Goal: Task Accomplishment & Management: Use online tool/utility

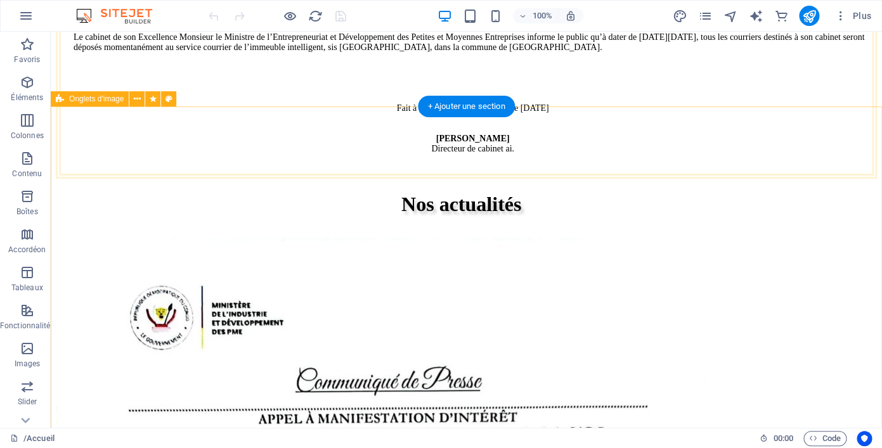
scroll to position [1227, 0]
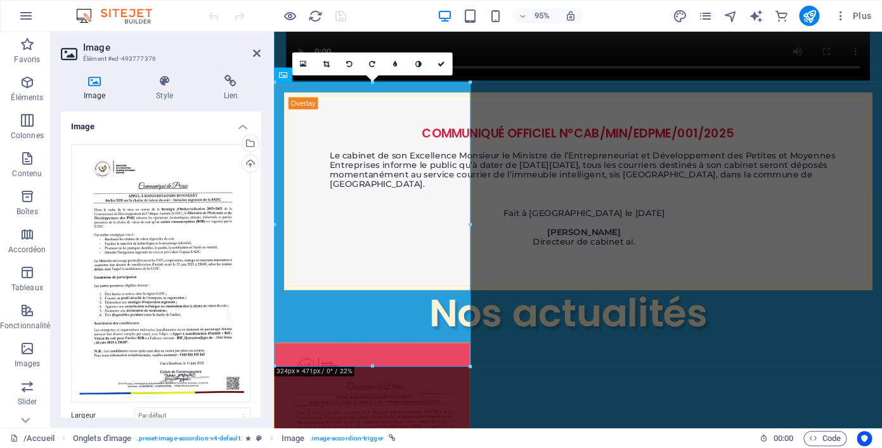
scroll to position [1173, 0]
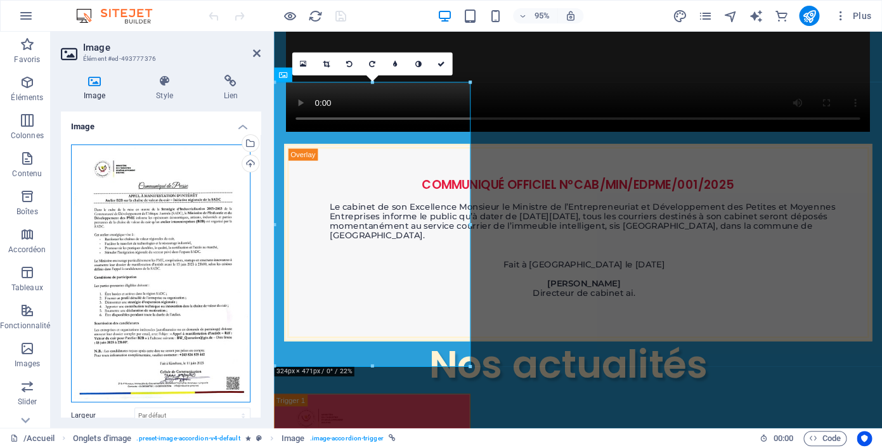
click at [153, 300] on div "Glissez les fichiers ici, cliquez pour choisir les fichiers ou sélectionnez les…" at bounding box center [161, 274] width 180 height 258
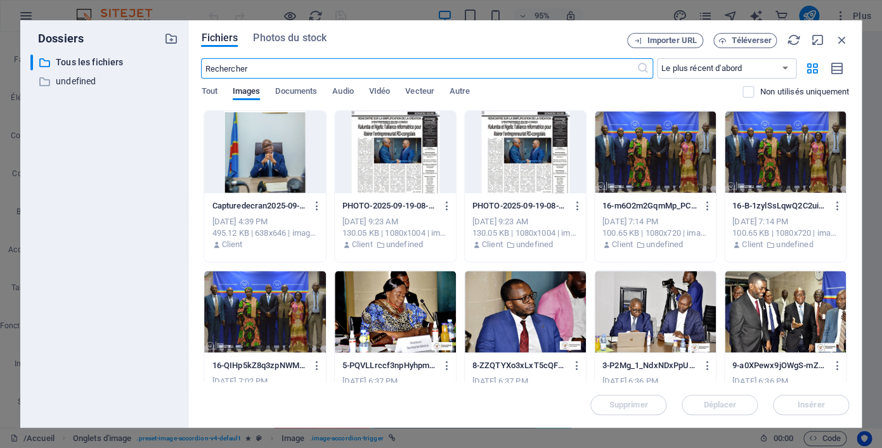
scroll to position [1505, 0]
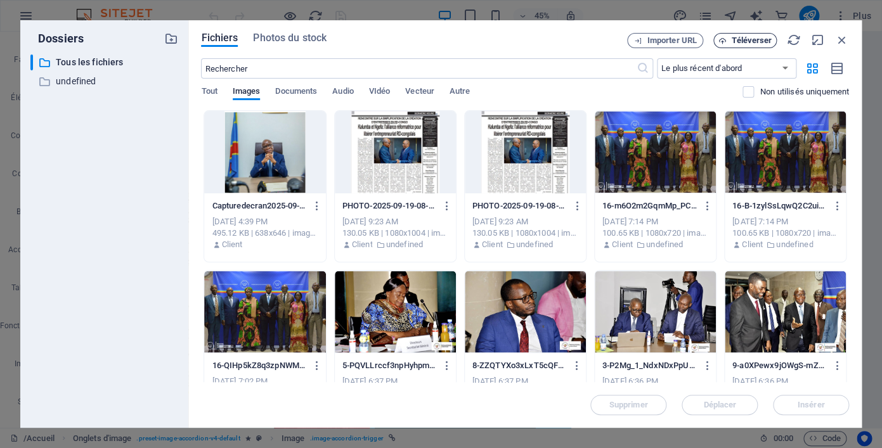
click at [747, 41] on span "Téléverser" at bounding box center [752, 41] width 40 height 8
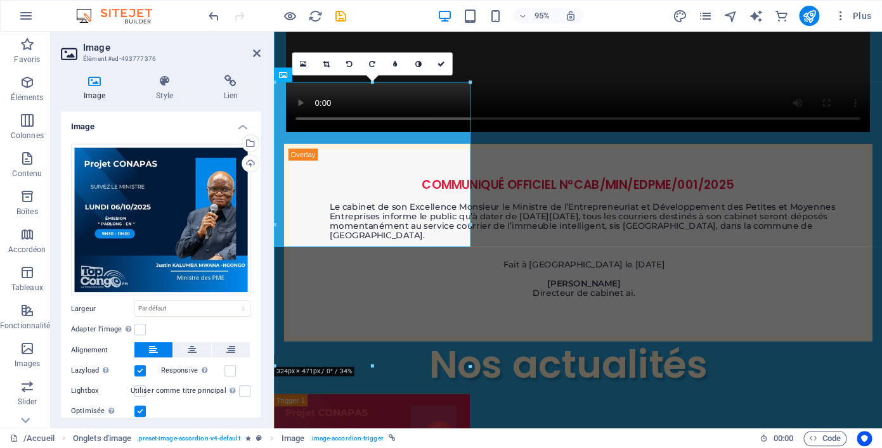
scroll to position [42, 0]
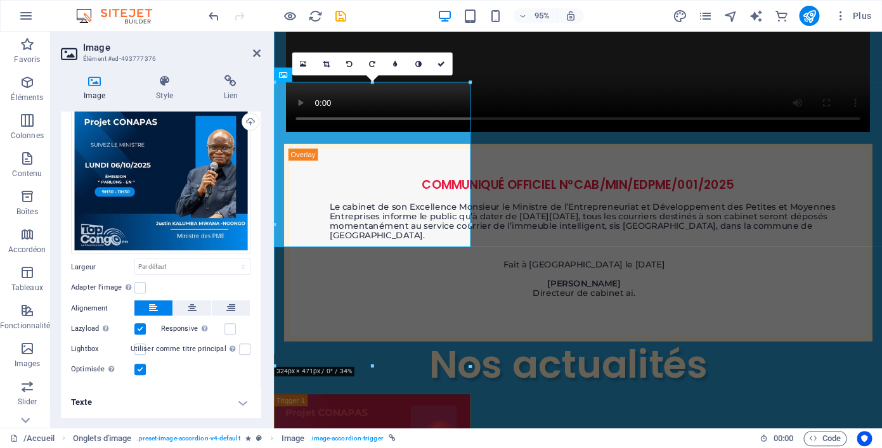
click at [243, 403] on h4 "Texte" at bounding box center [161, 403] width 200 height 30
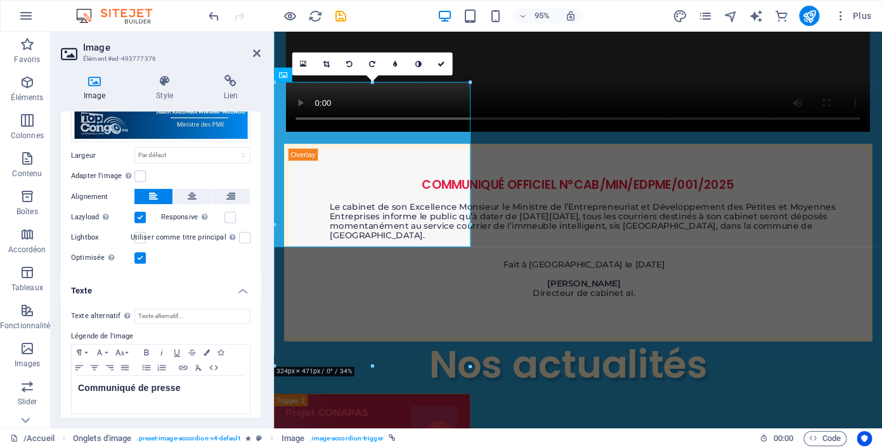
scroll to position [161, 0]
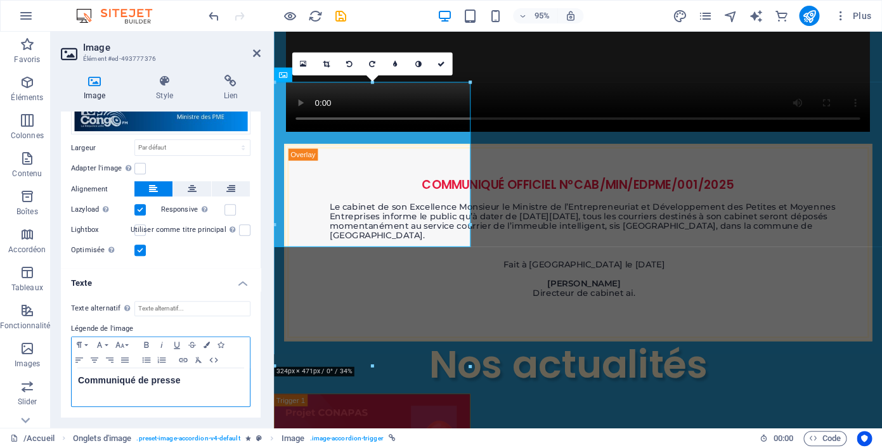
click at [183, 381] on h5 "Communiqué de presse" at bounding box center [161, 381] width 166 height 13
drag, startPoint x: 183, startPoint y: 381, endPoint x: 43, endPoint y: 381, distance: 140.8
click at [72, 381] on div "Communiqué de presse" at bounding box center [161, 388] width 178 height 38
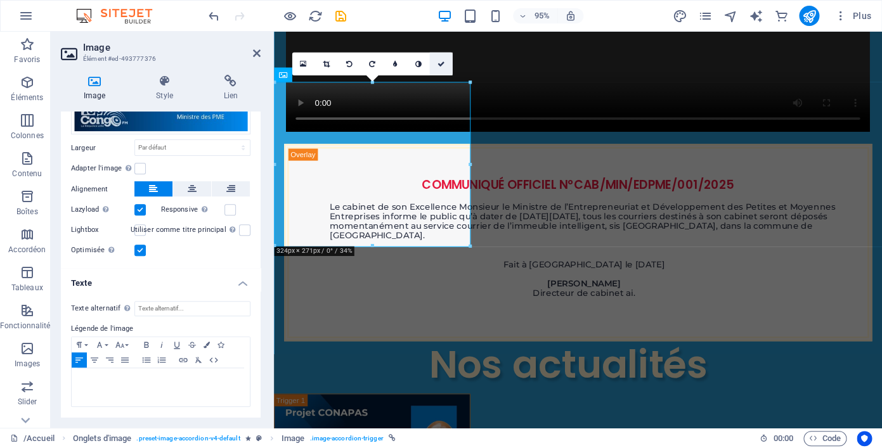
click at [441, 67] on icon at bounding box center [441, 63] width 8 height 7
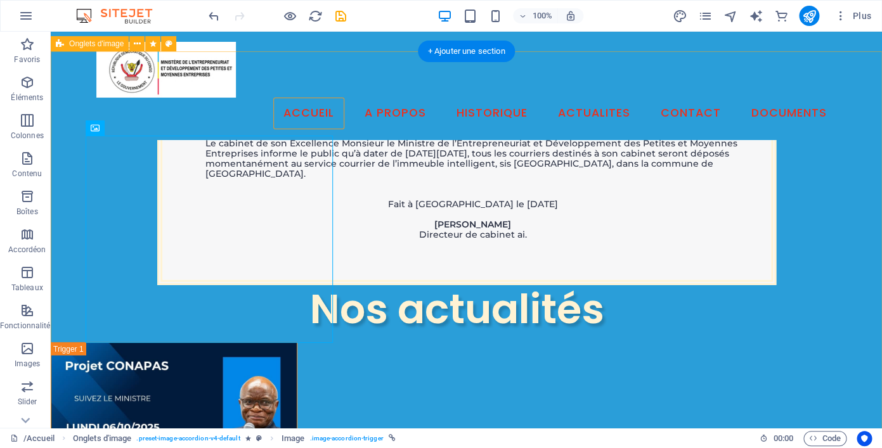
scroll to position [1170, 0]
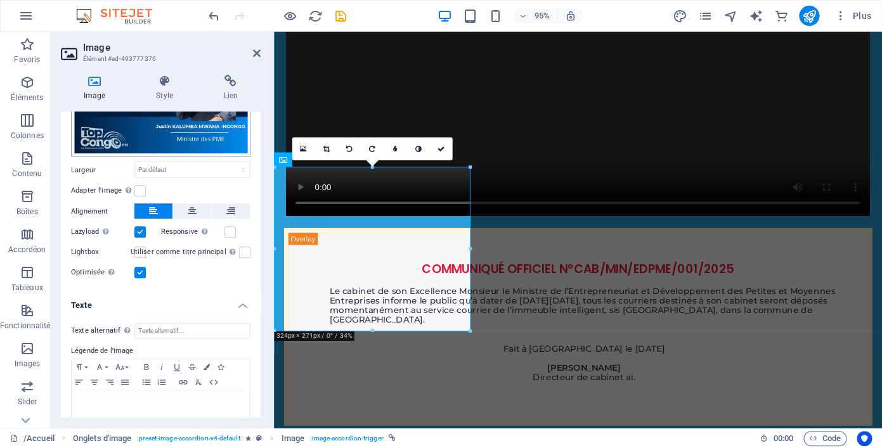
scroll to position [161, 0]
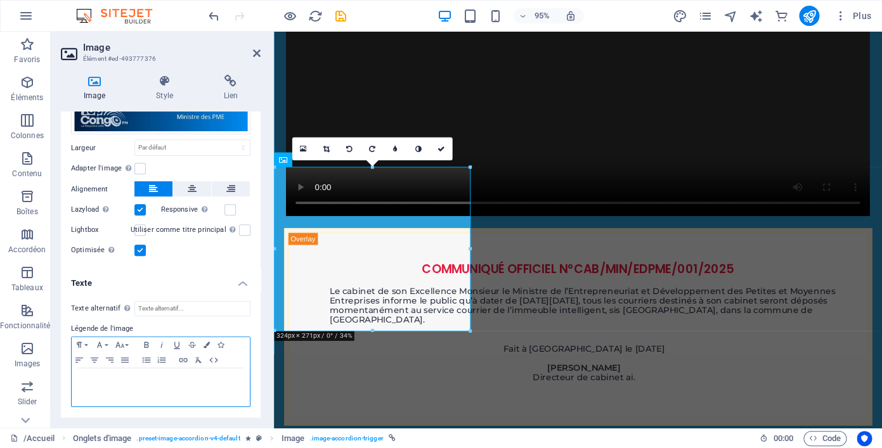
click at [159, 388] on div "​" at bounding box center [161, 388] width 178 height 38
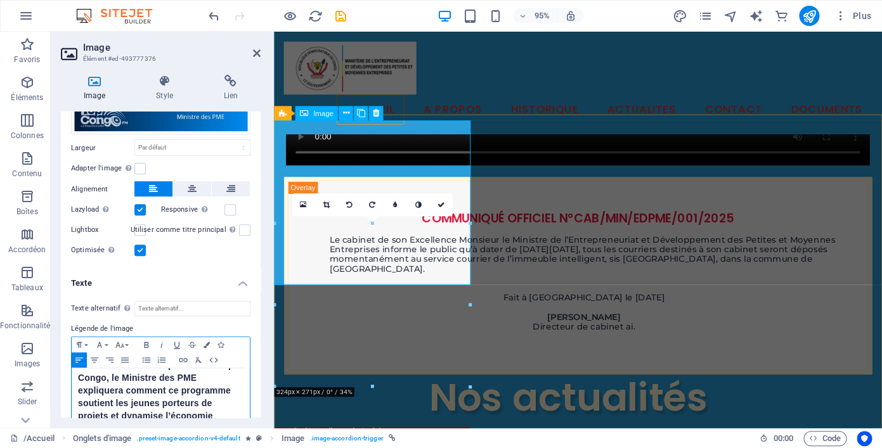
scroll to position [1025, 0]
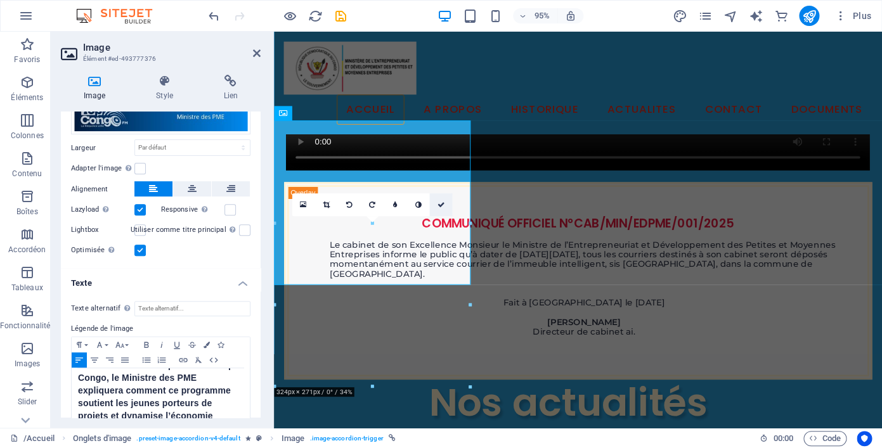
click at [441, 204] on icon at bounding box center [441, 204] width 8 height 7
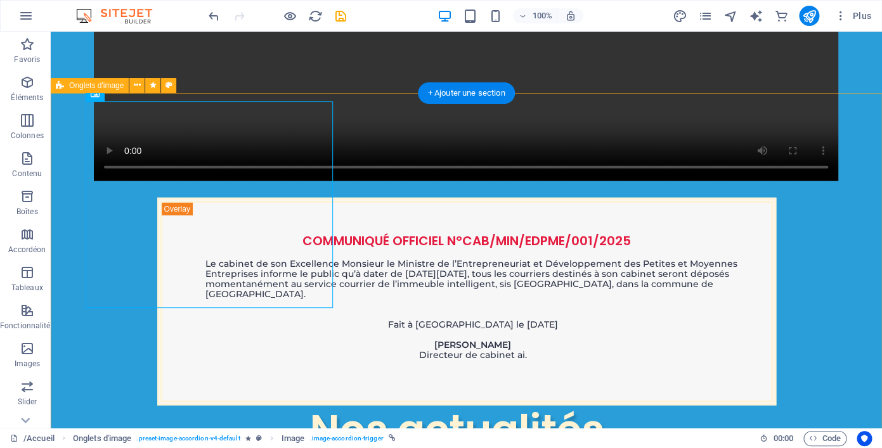
scroll to position [1215, 0]
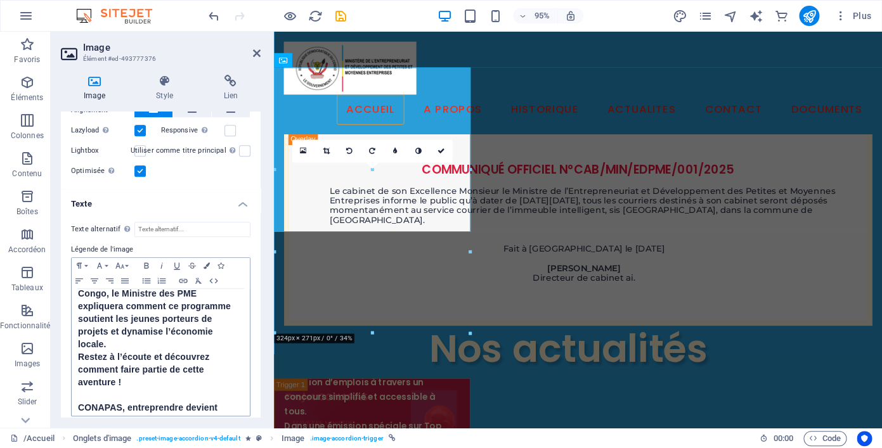
scroll to position [250, 0]
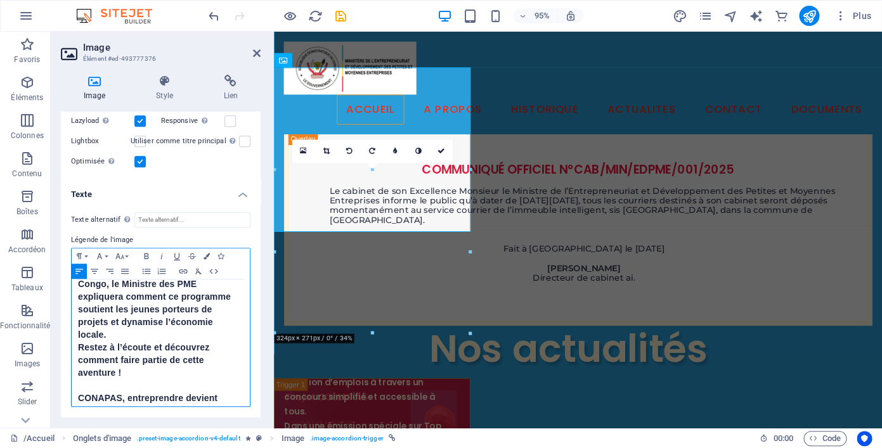
click at [138, 395] on h5 "Le Projet CONAPAS est une initiative nationale qui vise à encourager la créatio…" at bounding box center [161, 310] width 166 height 216
click at [131, 360] on h5 "Le Projet CONAPAS est une initiative nationale qui vise à encourager la créatio…" at bounding box center [161, 310] width 166 height 216
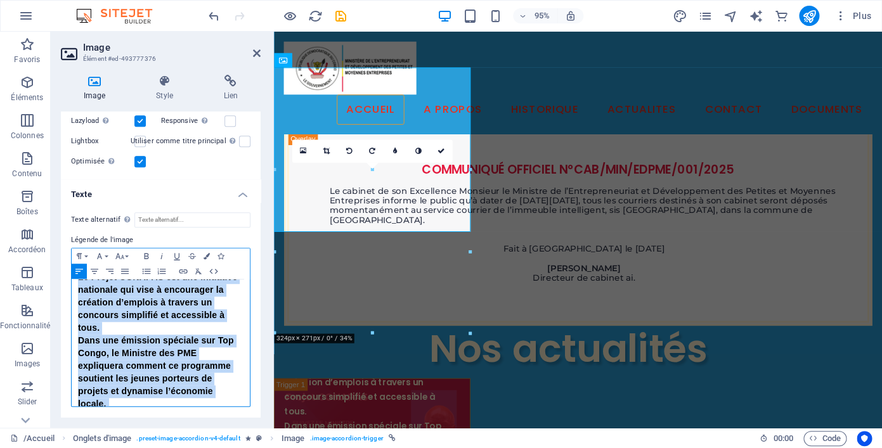
scroll to position [0, 0]
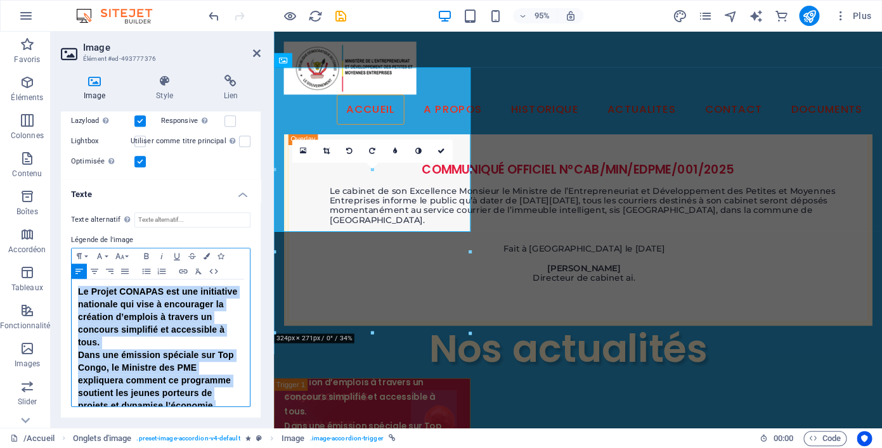
drag, startPoint x: 131, startPoint y: 360, endPoint x: 70, endPoint y: 242, distance: 132.8
click at [72, 280] on div "Le Projet CONAPAS est une initiative nationale qui vise à encourager la créatio…" at bounding box center [161, 343] width 178 height 127
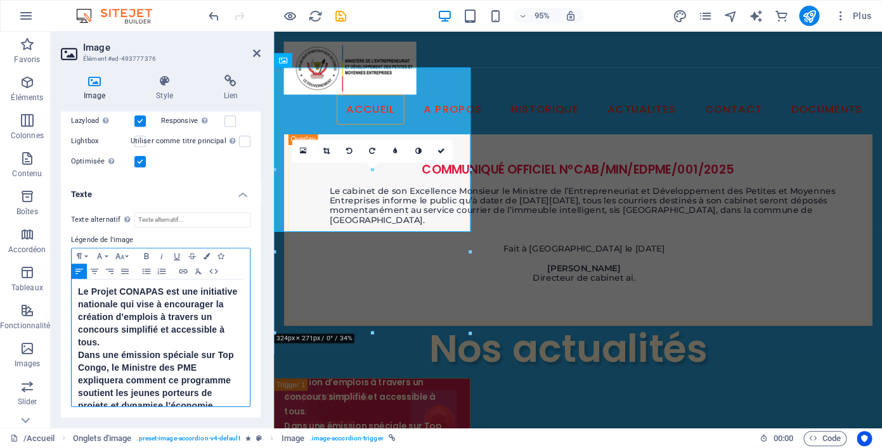
scroll to position [185, 0]
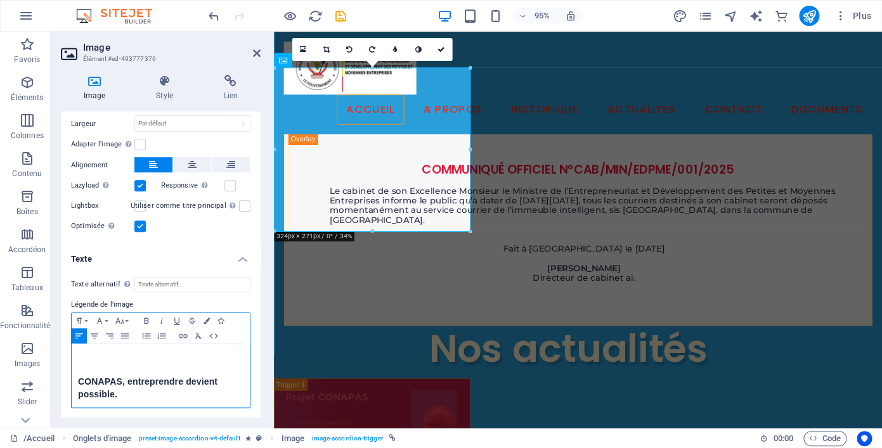
click at [79, 379] on span "​ CONAPAS, entreprendre devient possible." at bounding box center [148, 388] width 140 height 23
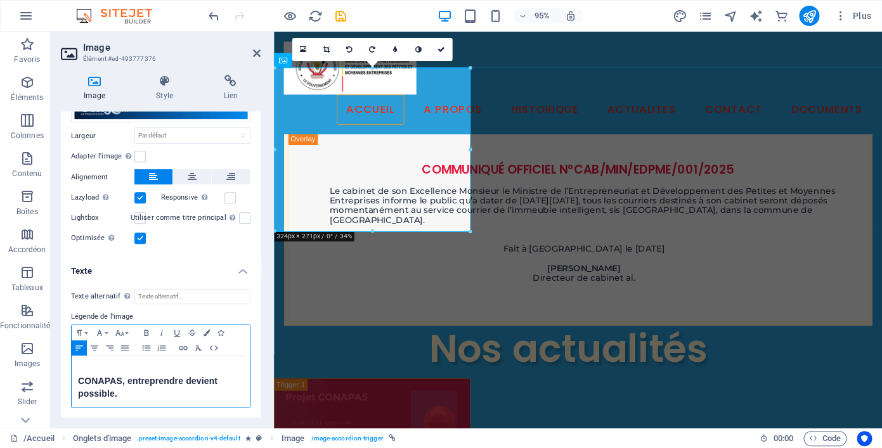
scroll to position [161, 0]
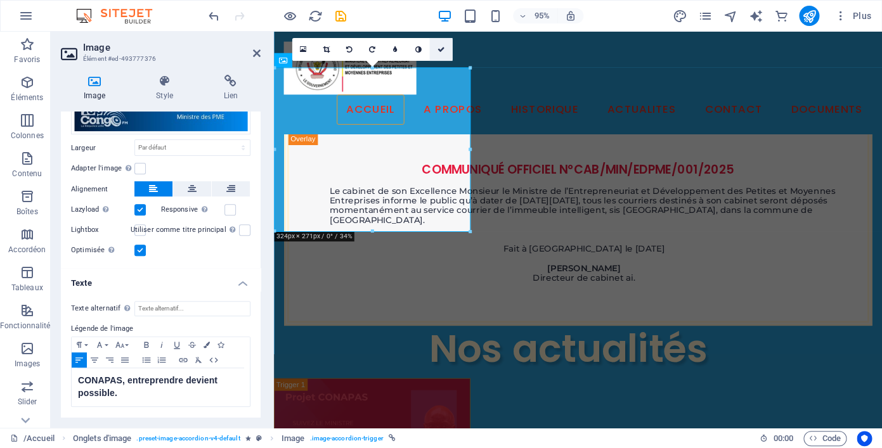
click at [441, 44] on link at bounding box center [440, 48] width 23 height 23
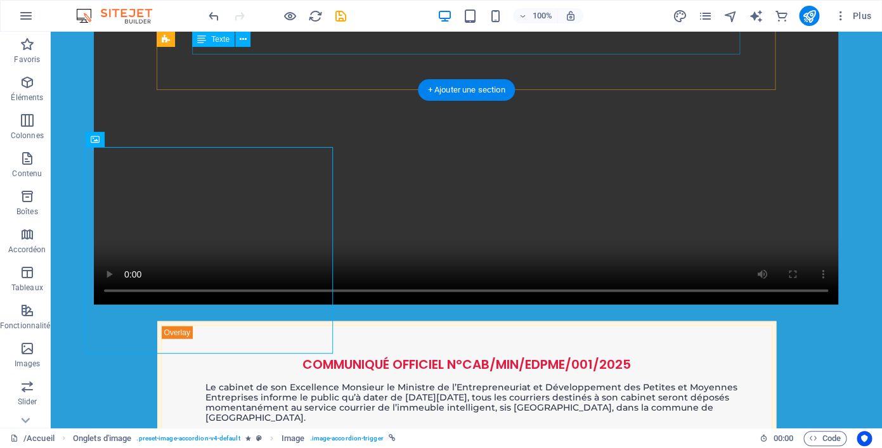
scroll to position [1167, 0]
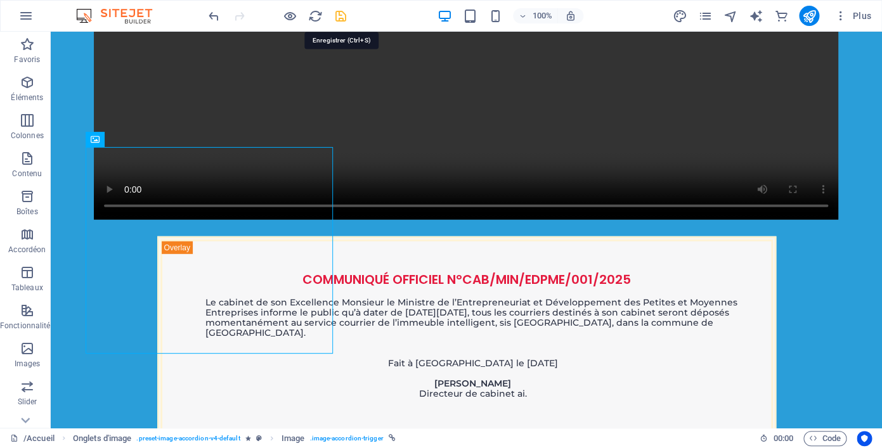
click at [337, 13] on icon "save" at bounding box center [341, 16] width 15 height 15
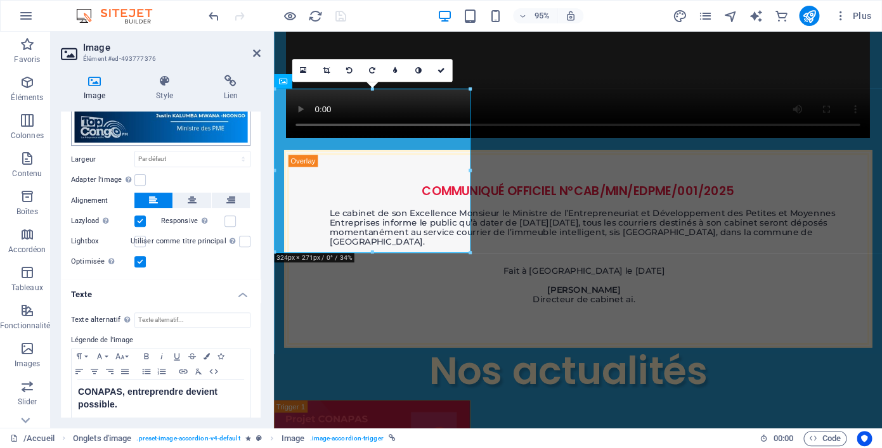
scroll to position [161, 0]
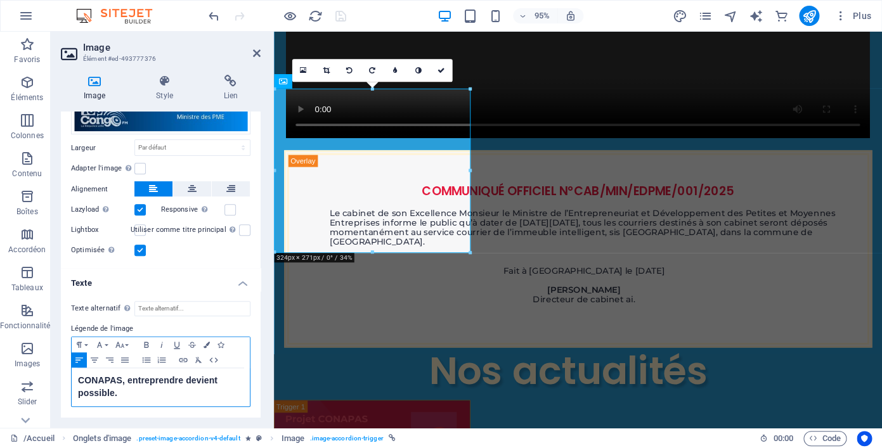
click at [141, 393] on h5 "CONAPAS, entreprendre devient possible." at bounding box center [161, 387] width 166 height 25
click at [116, 390] on span "CONAPAS, entreprendre devient possible. en savoir plus" at bounding box center [148, 387] width 140 height 23
click at [123, 391] on span "CONAPAS, entreprendre devient possible. en savoir plus" at bounding box center [148, 387] width 140 height 23
click at [119, 391] on span "CONAPAS, entreprendre devient possible. en savoir plus" at bounding box center [148, 387] width 140 height 23
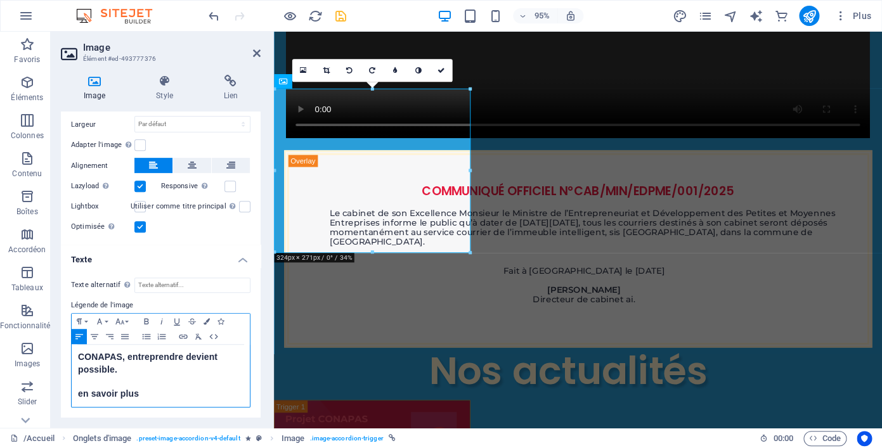
click at [143, 395] on h5 "en savoir plus" at bounding box center [161, 394] width 166 height 13
drag, startPoint x: 143, startPoint y: 395, endPoint x: 77, endPoint y: 395, distance: 66.6
click at [77, 395] on div "CONAPAS, entreprendre devient possible. en savoir plus" at bounding box center [161, 376] width 178 height 62
click at [184, 337] on icon "button" at bounding box center [183, 337] width 8 height 4
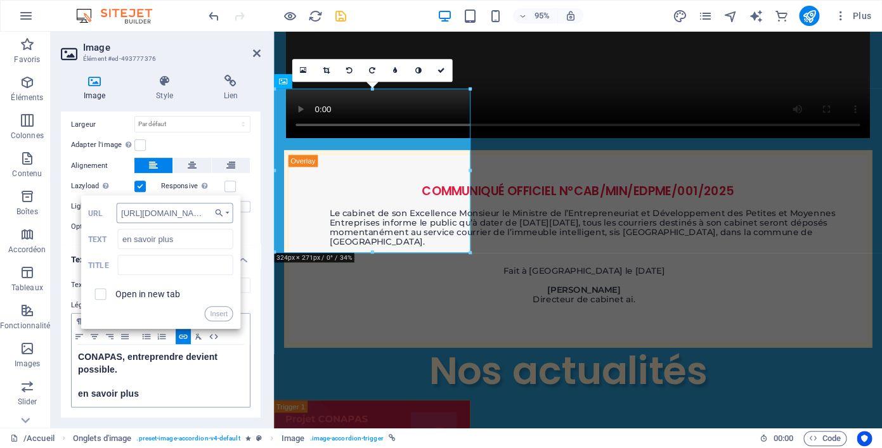
scroll to position [0, 271]
type input "[URL][DOMAIN_NAME]"
click at [98, 293] on input "checkbox" at bounding box center [98, 292] width 11 height 11
checkbox input "true"
click at [169, 265] on input "text" at bounding box center [175, 265] width 115 height 20
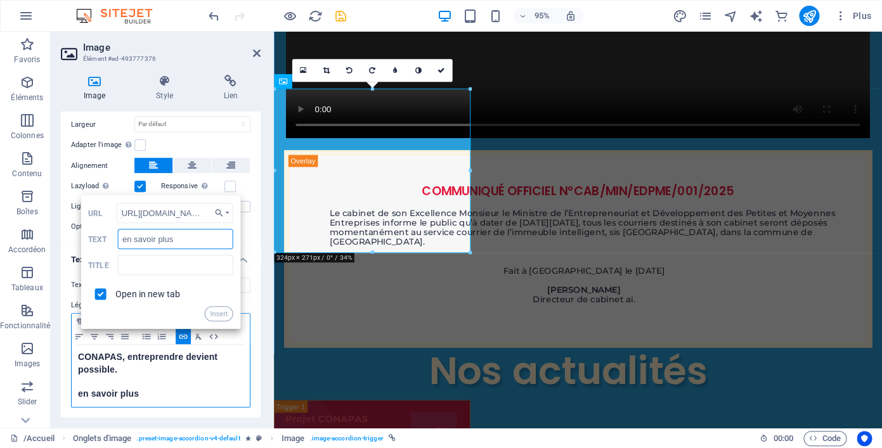
click at [126, 239] on input "en savoir plus" at bounding box center [175, 239] width 115 height 20
type input "En savoir plus"
click at [193, 260] on input "text" at bounding box center [175, 265] width 115 height 20
click at [224, 313] on button "Insert" at bounding box center [218, 313] width 29 height 15
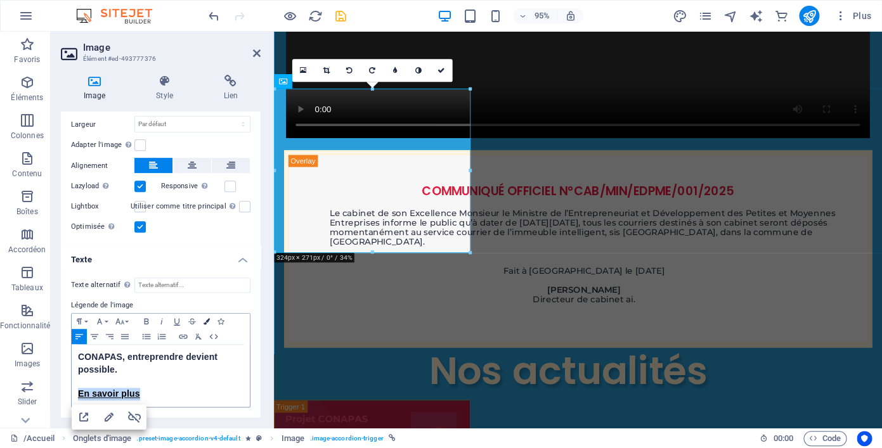
click at [210, 321] on icon "button" at bounding box center [207, 321] width 6 height 6
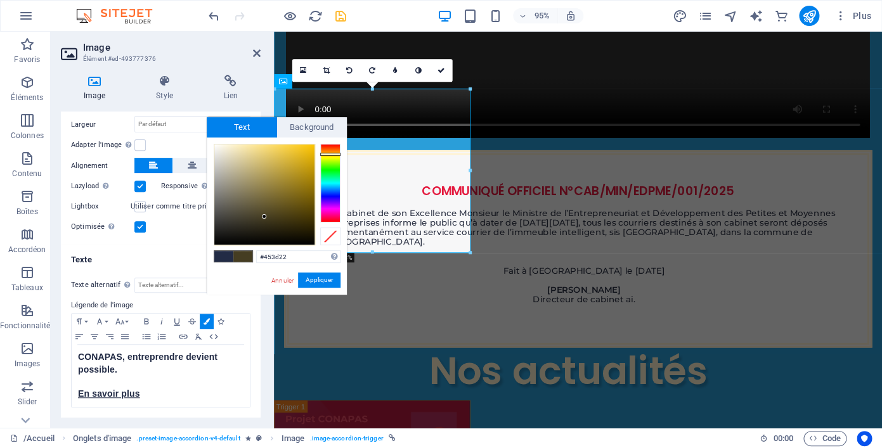
click at [330, 154] on div at bounding box center [330, 183] width 20 height 79
click at [332, 147] on div at bounding box center [330, 183] width 20 height 79
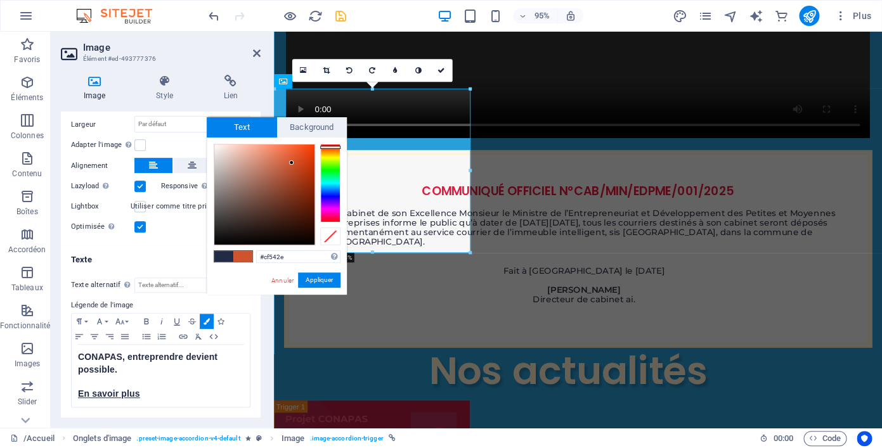
click at [292, 163] on div at bounding box center [264, 195] width 100 height 100
click at [287, 156] on div at bounding box center [264, 195] width 100 height 100
click at [280, 154] on div at bounding box center [264, 195] width 100 height 100
click at [274, 154] on div at bounding box center [264, 195] width 100 height 100
click at [272, 154] on div at bounding box center [272, 153] width 4 height 4
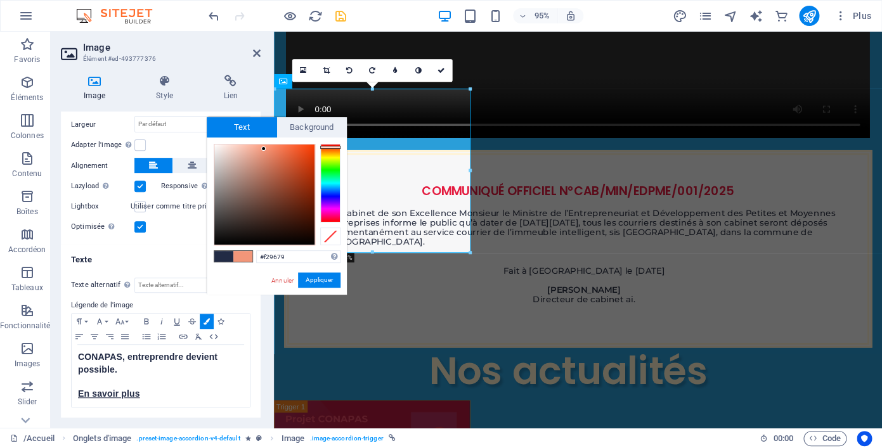
click at [264, 149] on div at bounding box center [264, 195] width 100 height 100
click at [263, 149] on div at bounding box center [263, 149] width 4 height 4
click at [259, 145] on div at bounding box center [264, 195] width 100 height 100
click at [259, 145] on div at bounding box center [259, 145] width 4 height 4
click at [254, 147] on div at bounding box center [264, 195] width 100 height 100
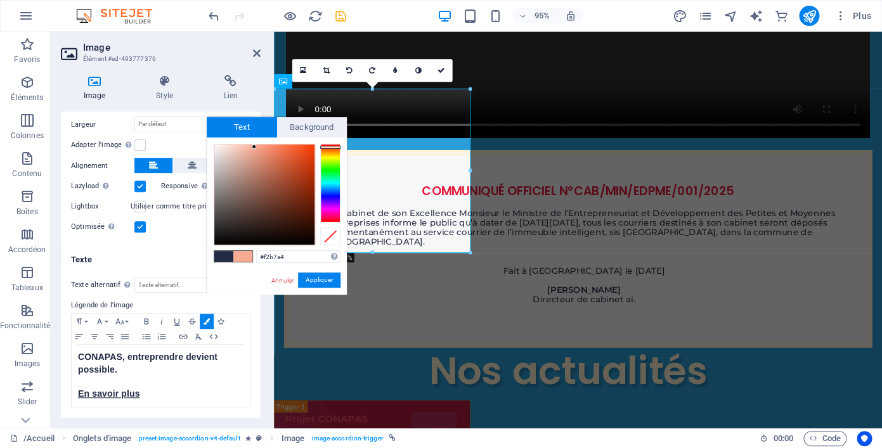
click at [246, 149] on div at bounding box center [264, 195] width 100 height 100
click at [243, 149] on div at bounding box center [264, 195] width 100 height 100
click at [239, 149] on div at bounding box center [264, 195] width 100 height 100
click at [318, 279] on button "Appliquer" at bounding box center [319, 280] width 43 height 15
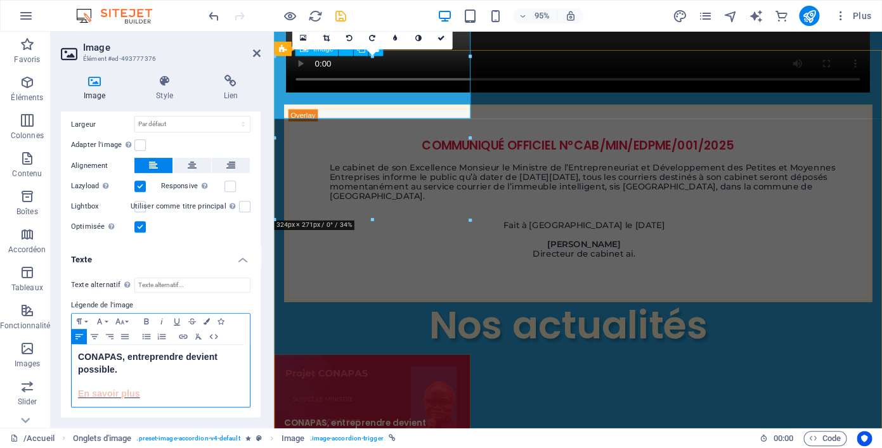
scroll to position [1222, 0]
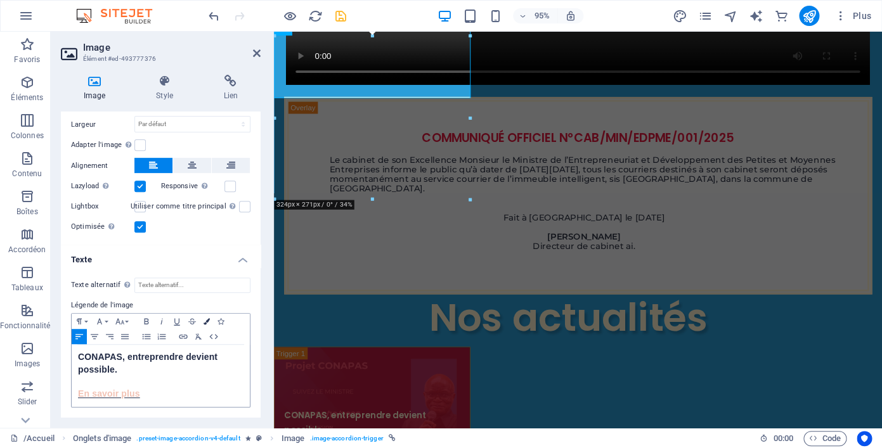
click at [209, 324] on icon "button" at bounding box center [207, 321] width 6 height 6
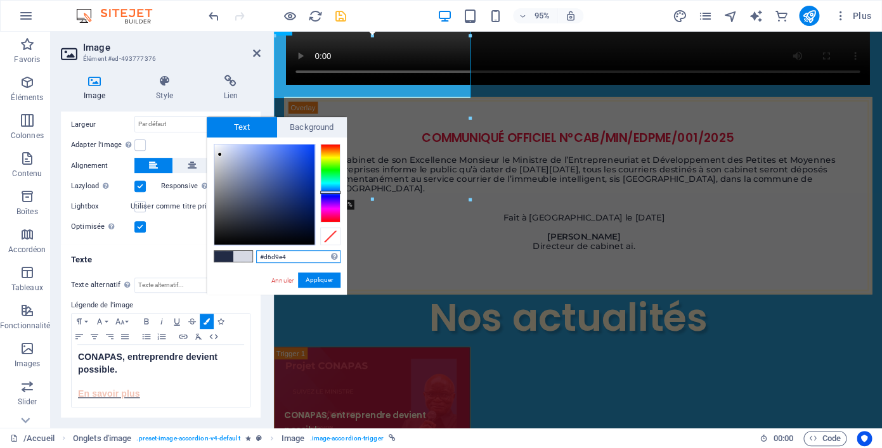
click at [220, 155] on div at bounding box center [264, 195] width 100 height 100
click at [226, 153] on div at bounding box center [225, 152] width 4 height 4
click at [324, 152] on div at bounding box center [330, 183] width 20 height 79
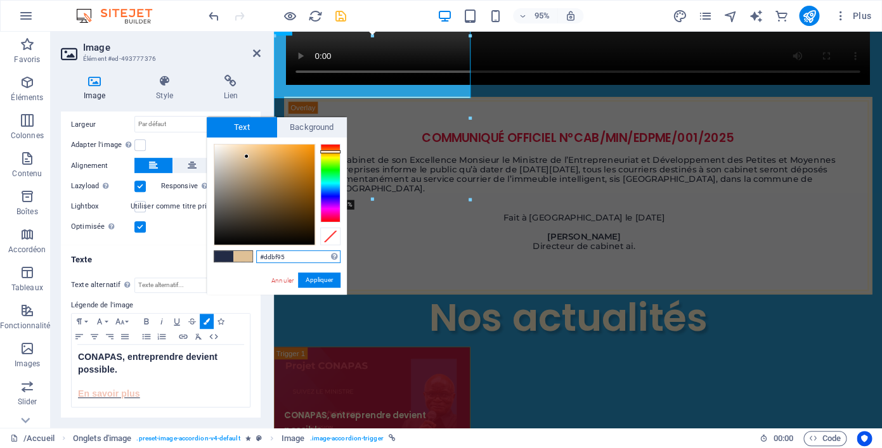
drag, startPoint x: 223, startPoint y: 154, endPoint x: 247, endPoint y: 157, distance: 23.7
click at [247, 157] on div at bounding box center [264, 195] width 100 height 100
type input "#f4ddbe"
drag, startPoint x: 245, startPoint y: 160, endPoint x: 236, endPoint y: 148, distance: 15.4
click at [236, 148] on div at bounding box center [264, 195] width 100 height 100
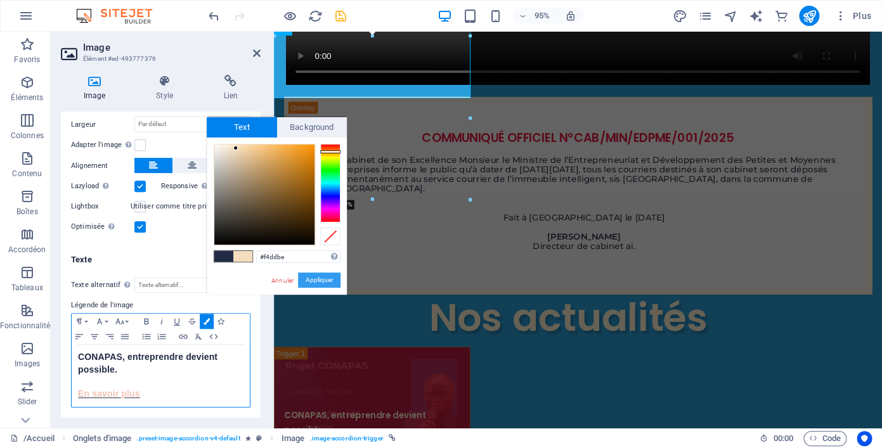
click at [323, 282] on button "Appliquer" at bounding box center [319, 280] width 43 height 15
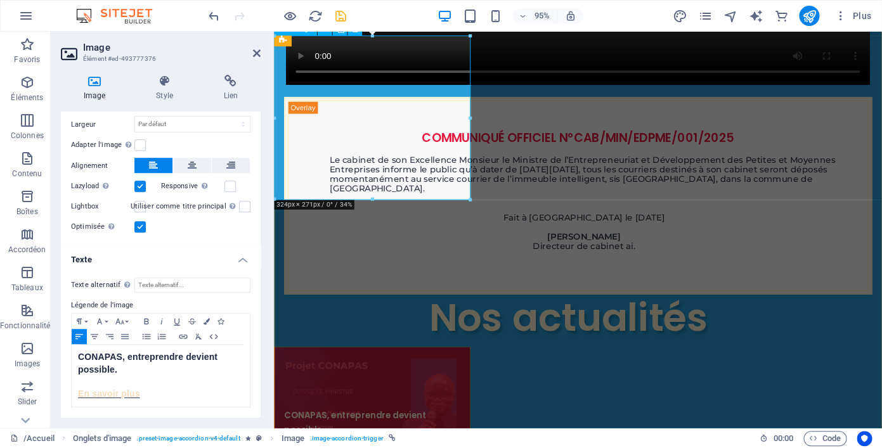
click at [370, 363] on figure "CONAPAS, entreprendre devient possible. En savoir plus" at bounding box center [377, 449] width 207 height 173
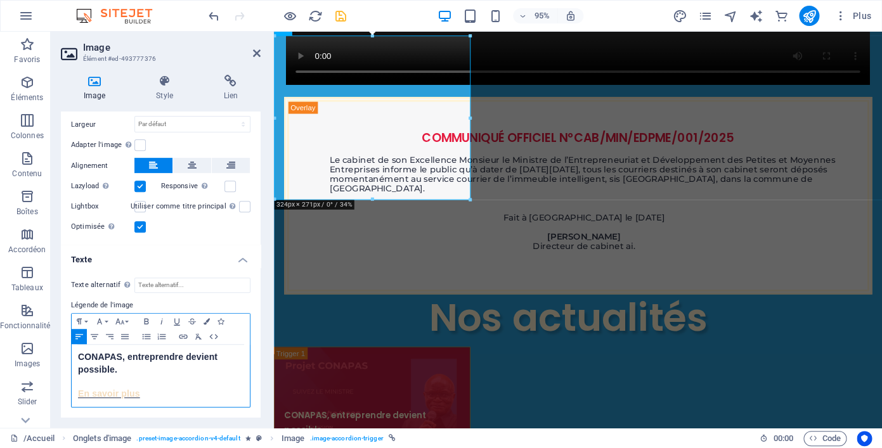
click at [178, 367] on h5 "CONAPAS, entreprendre devient possible." at bounding box center [161, 363] width 166 height 25
click at [146, 393] on h5 "​ En savoir plus" at bounding box center [161, 394] width 166 height 13
drag, startPoint x: 146, startPoint y: 393, endPoint x: 56, endPoint y: 393, distance: 90.1
click at [72, 393] on div "CONAPAS, entreprendre devient possible. ​ En savoir plus Le Projet CONAPAS est …" at bounding box center [161, 376] width 178 height 62
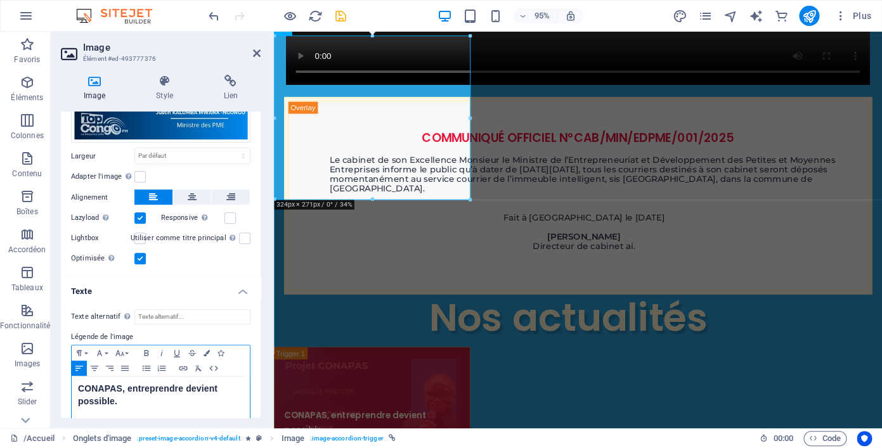
scroll to position [185, 0]
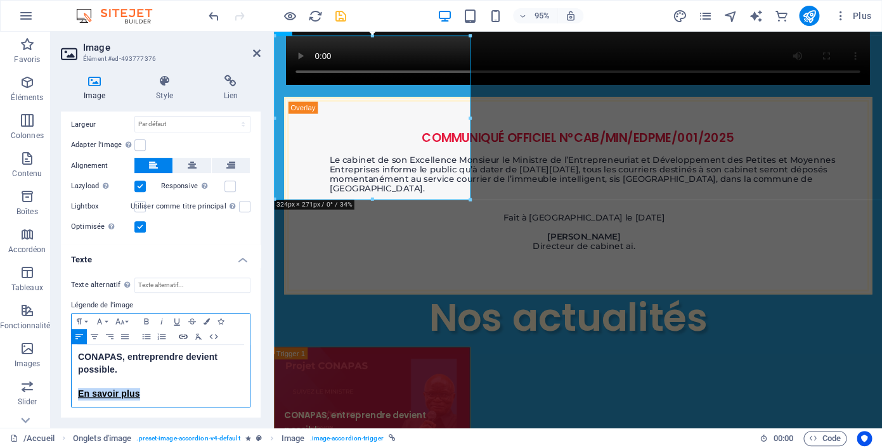
type input "​En savoir plus"
checkbox input "false"
click at [183, 337] on icon "button" at bounding box center [183, 337] width 8 height 4
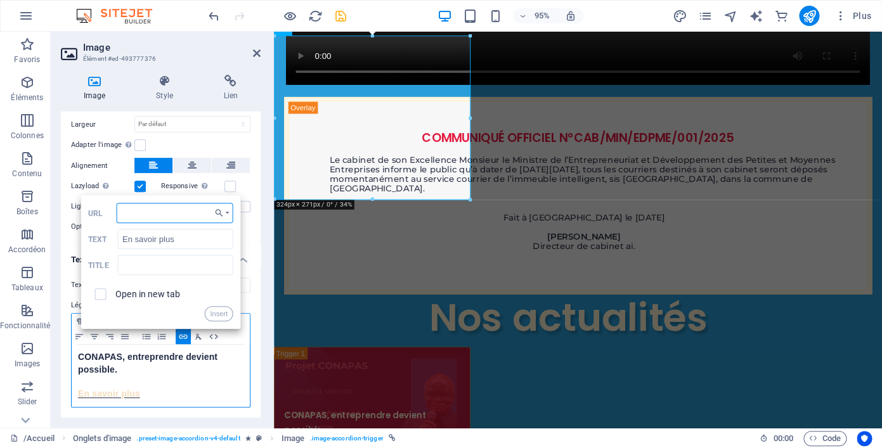
paste input "[URL][DOMAIN_NAME]"
type input "[URL][DOMAIN_NAME]"
click at [145, 213] on input "[URL][DOMAIN_NAME]" at bounding box center [175, 213] width 117 height 20
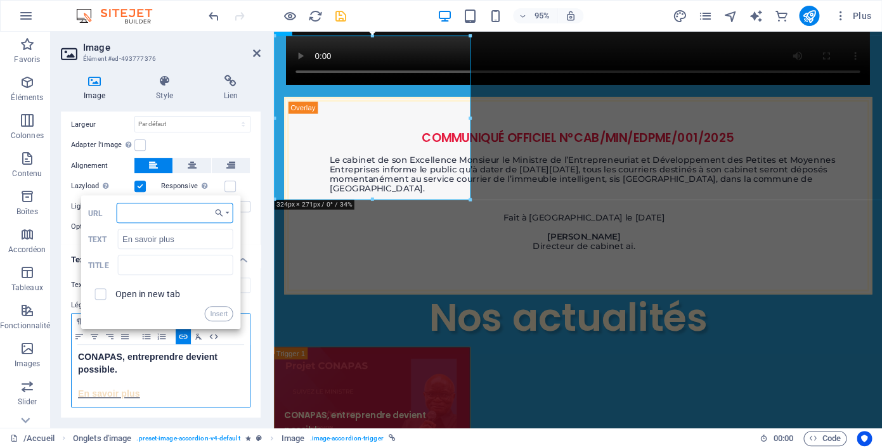
paste input "[URL][DOMAIN_NAME]"
type input "[URL][DOMAIN_NAME]"
click at [101, 296] on input "checkbox" at bounding box center [98, 292] width 11 height 11
checkbox input "true"
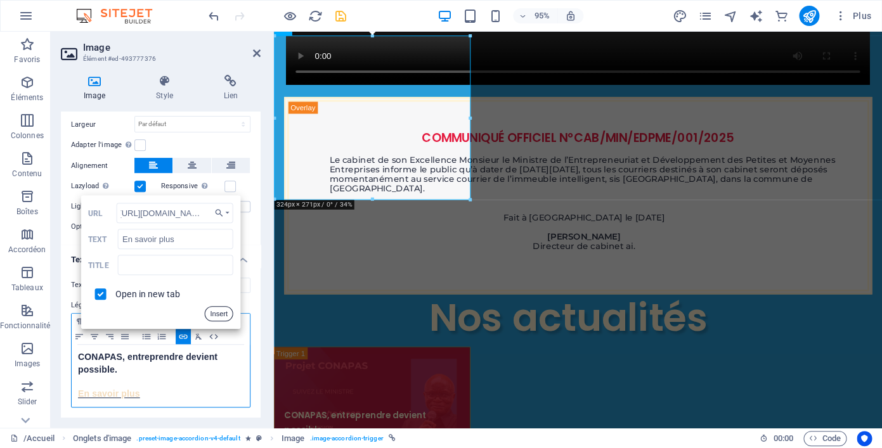
click at [220, 312] on button "Insert" at bounding box center [218, 313] width 29 height 15
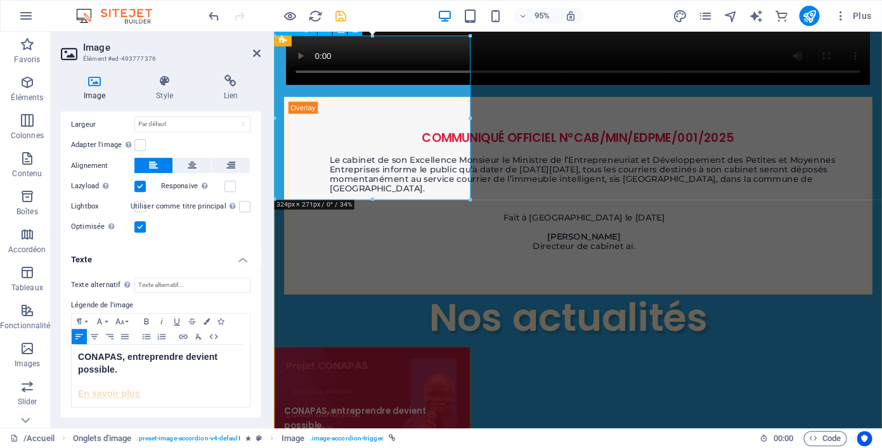
click at [460, 363] on figure "CONAPAS, entreprendre devient possible. En savoir plus" at bounding box center [377, 449] width 207 height 173
click at [337, 18] on icon "save" at bounding box center [341, 16] width 15 height 15
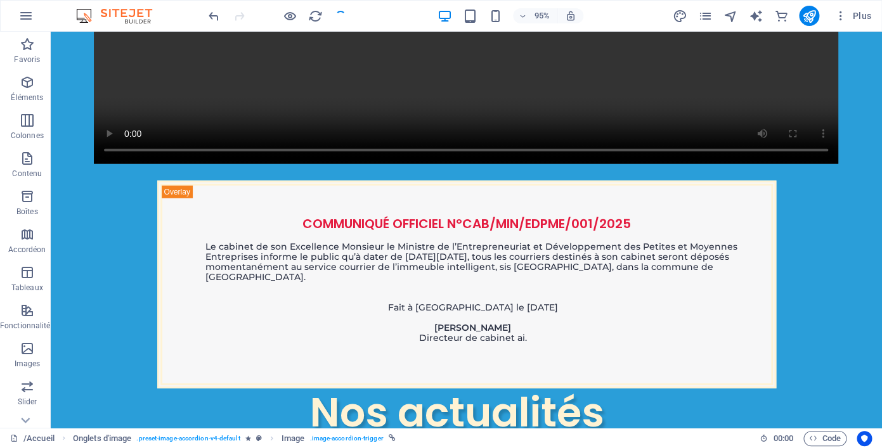
scroll to position [1276, 0]
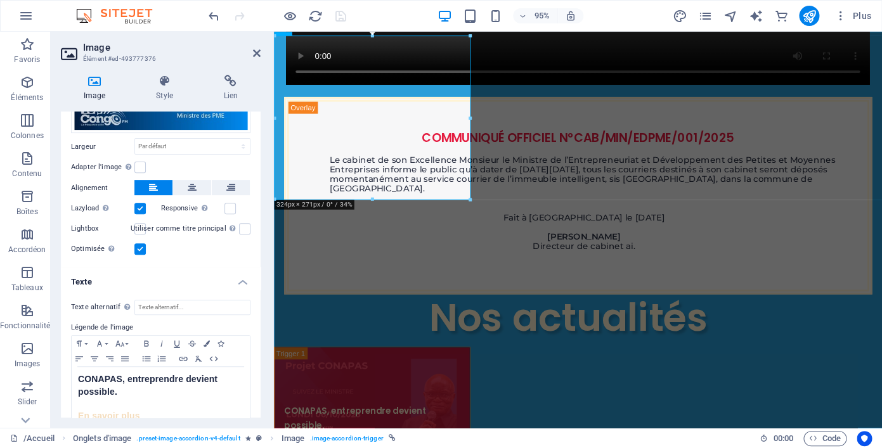
scroll to position [185, 0]
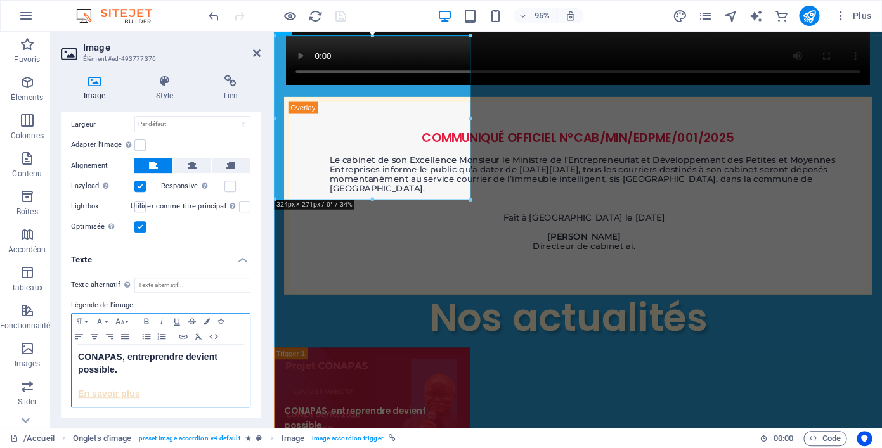
click at [141, 393] on h5 "​ En savoir plus" at bounding box center [161, 394] width 166 height 13
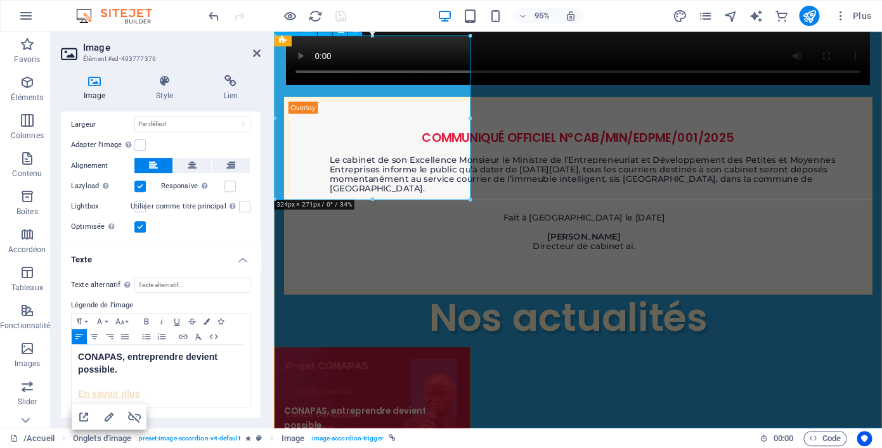
click at [339, 363] on figure "CONAPAS, entreprendre devient possible. En savoir plus" at bounding box center [377, 449] width 207 height 173
click at [235, 89] on h4 "Lien" at bounding box center [231, 88] width 60 height 27
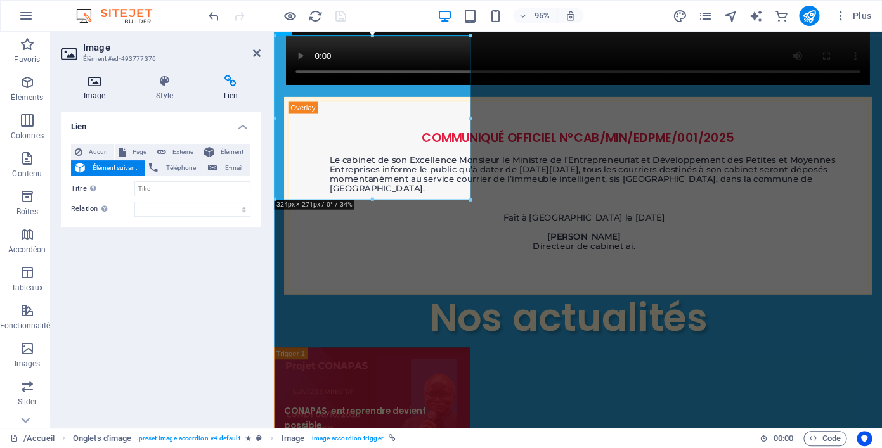
click at [95, 95] on h4 "Image" at bounding box center [97, 88] width 72 height 27
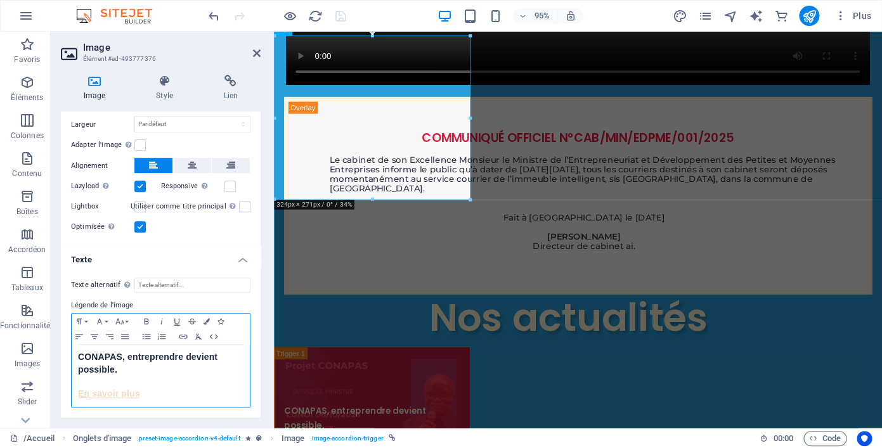
click at [149, 391] on h5 "​ En savoir plus" at bounding box center [161, 394] width 166 height 13
drag, startPoint x: 149, startPoint y: 391, endPoint x: 56, endPoint y: 397, distance: 92.8
click at [72, 397] on div "CONAPAS, entreprendre devient possible. ​ En savoir plus Le Projet CONAPAS est …" at bounding box center [161, 376] width 178 height 62
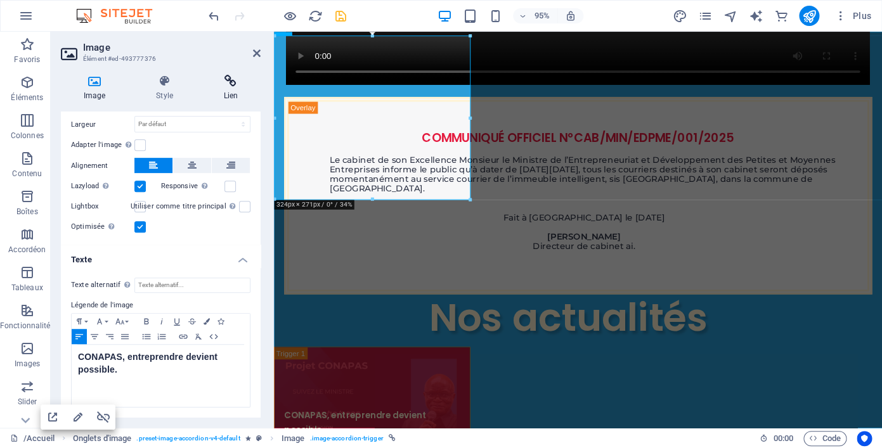
click at [231, 84] on icon at bounding box center [231, 81] width 60 height 13
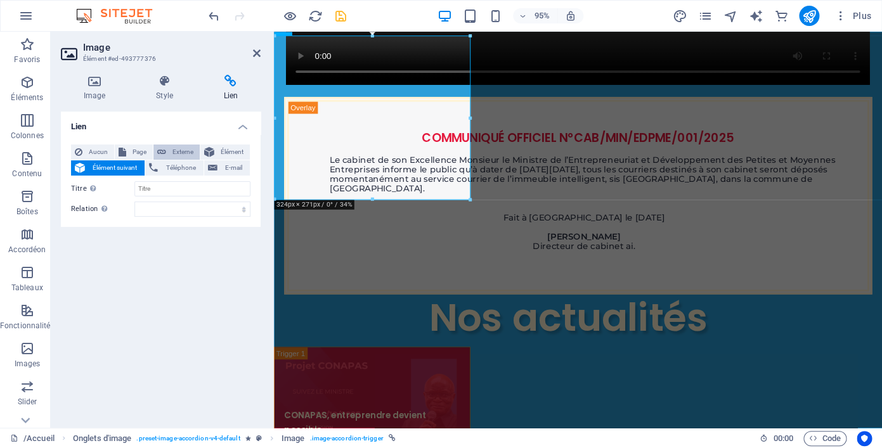
click at [182, 153] on span "Externe" at bounding box center [183, 152] width 26 height 15
select select "blank"
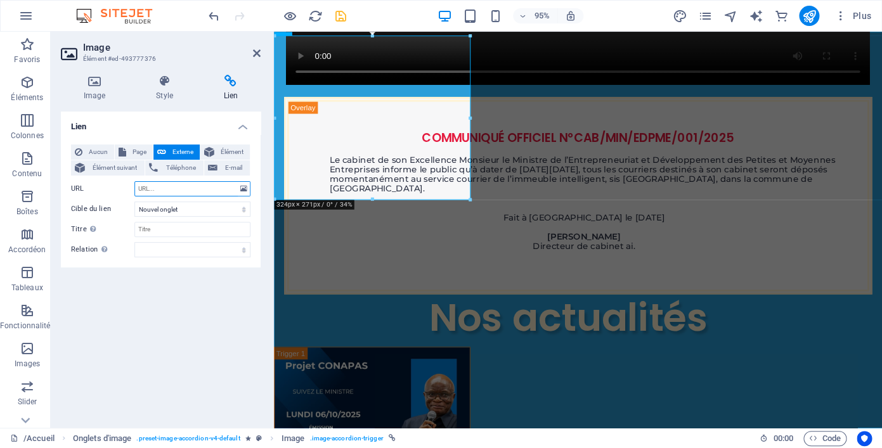
paste input "[URL][DOMAIN_NAME]"
type input "[URL][DOMAIN_NAME]"
click at [342, 15] on icon "save" at bounding box center [341, 16] width 15 height 15
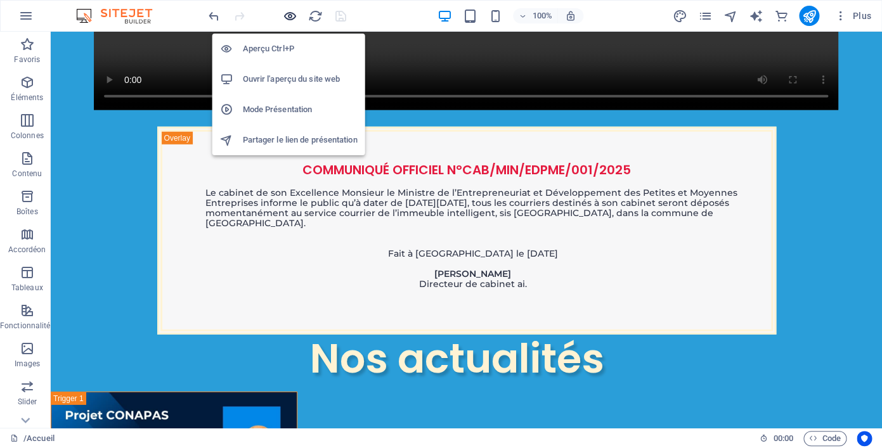
click at [291, 16] on icon "button" at bounding box center [290, 16] width 15 height 15
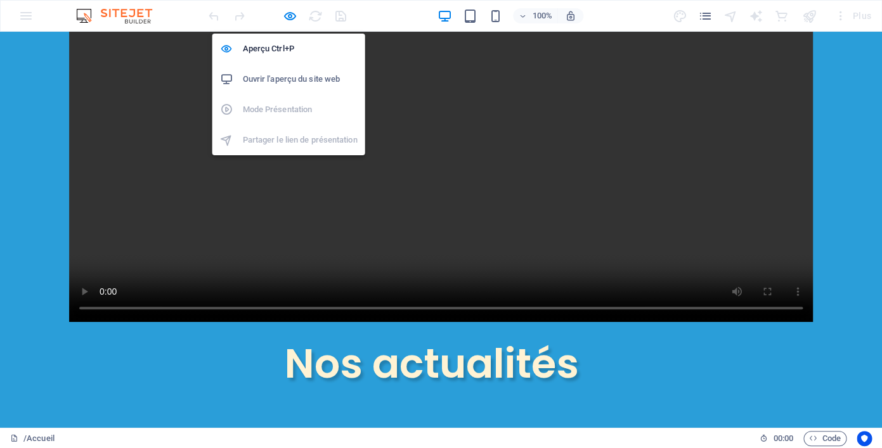
scroll to position [1279, 0]
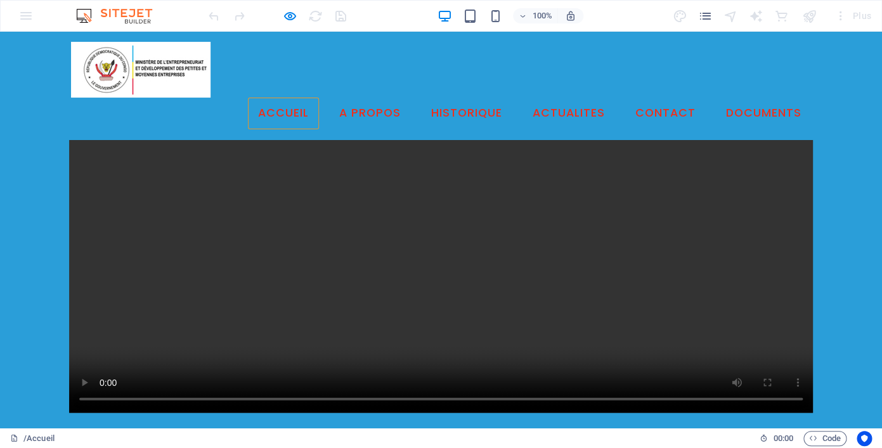
scroll to position [844, 0]
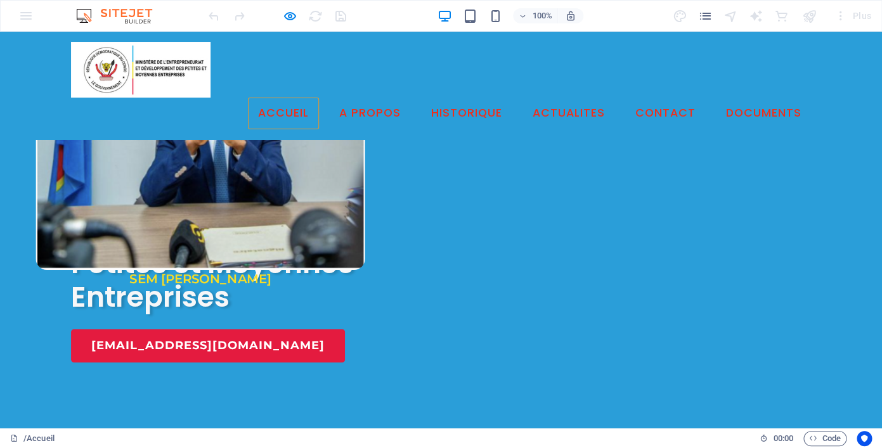
scroll to position [0, 0]
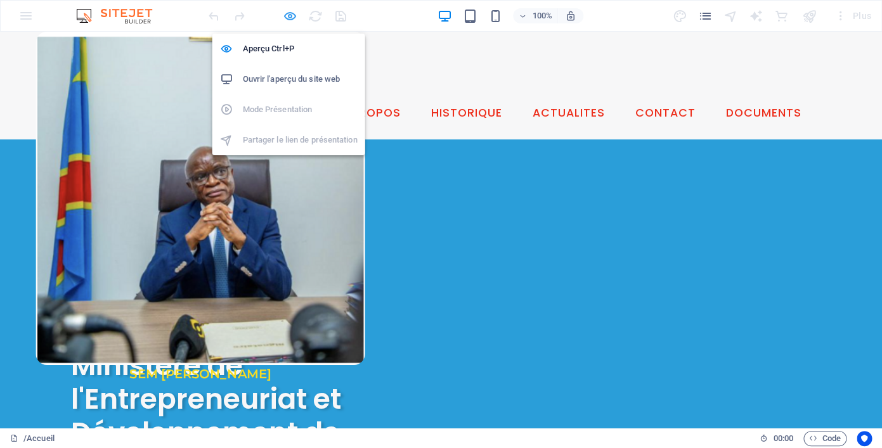
click at [289, 19] on icon "button" at bounding box center [290, 16] width 15 height 15
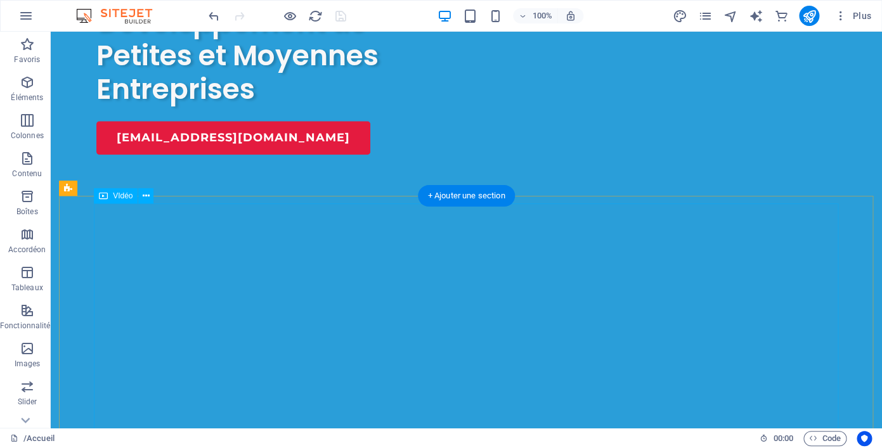
scroll to position [410, 0]
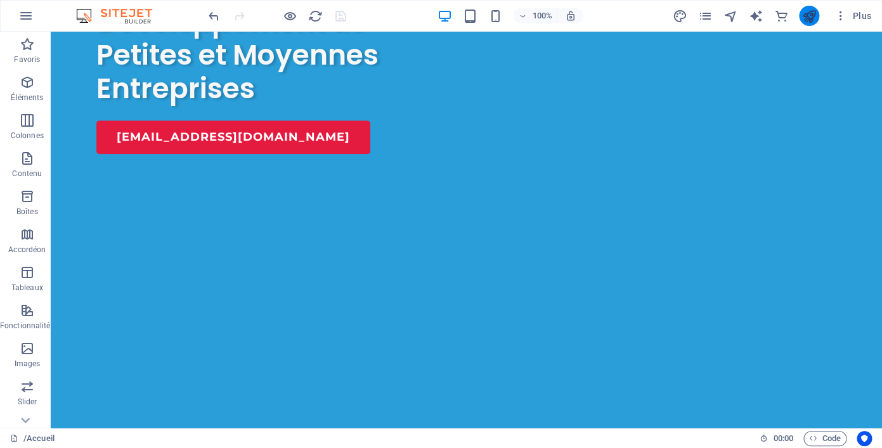
click at [809, 13] on icon "publish" at bounding box center [809, 16] width 15 height 15
